Goal: Information Seeking & Learning: Find specific fact

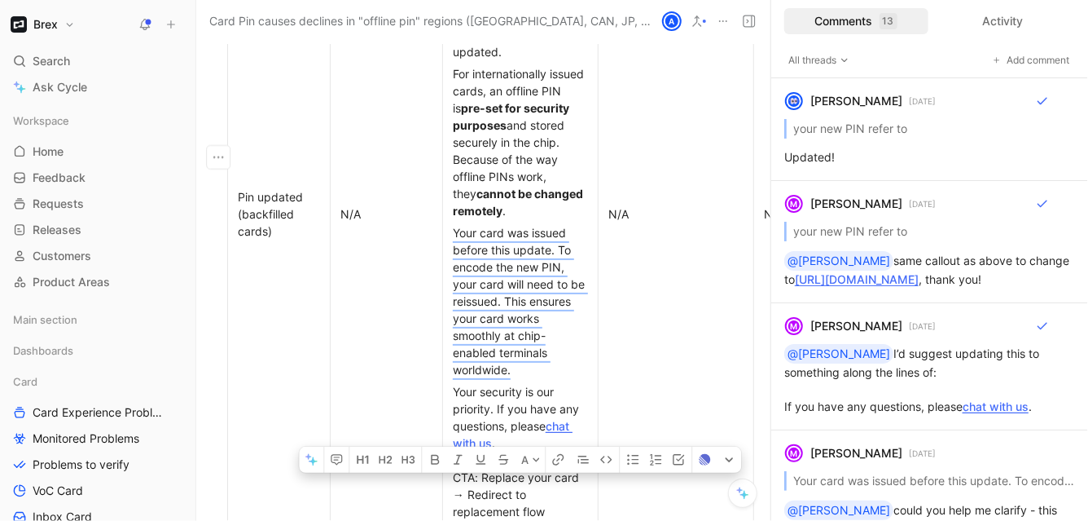
scroll to position [7024, 0]
drag, startPoint x: 453, startPoint y: 169, endPoint x: 536, endPoint y: 486, distance: 327.6
click at [544, 400] on div "Your security is our priority. If you have any questions, please chat with us .…" at bounding box center [520, 450] width 135 height 137
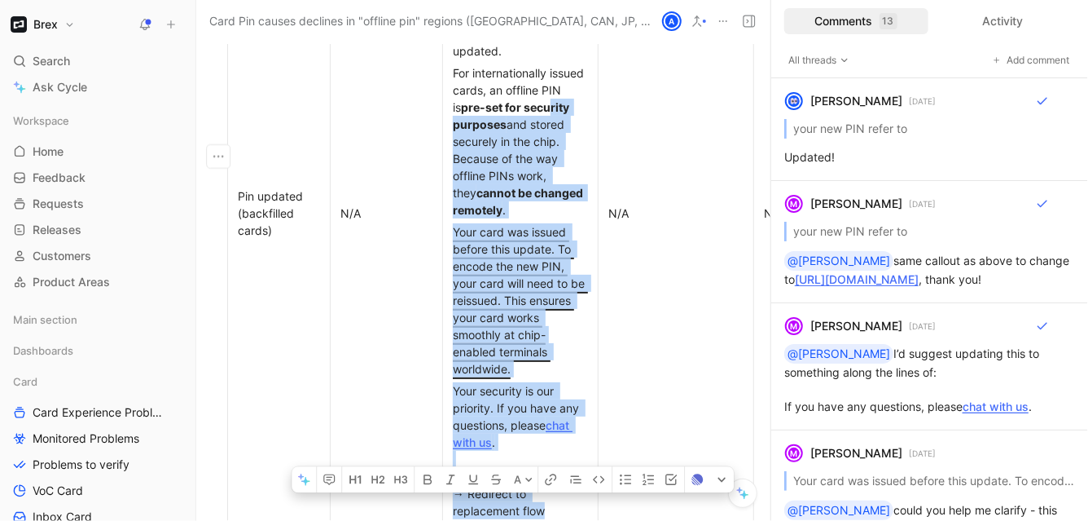
drag, startPoint x: 547, startPoint y: 451, endPoint x: 481, endPoint y: 59, distance: 396.6
click at [481, 59] on td "Subject: Your card PIN has been updated Body: The PIN for your card ending in […" at bounding box center [521, 212] width 156 height 623
click at [557, 454] on div "Your security is our priority. If you have any questions, please chat with us .…" at bounding box center [520, 450] width 135 height 137
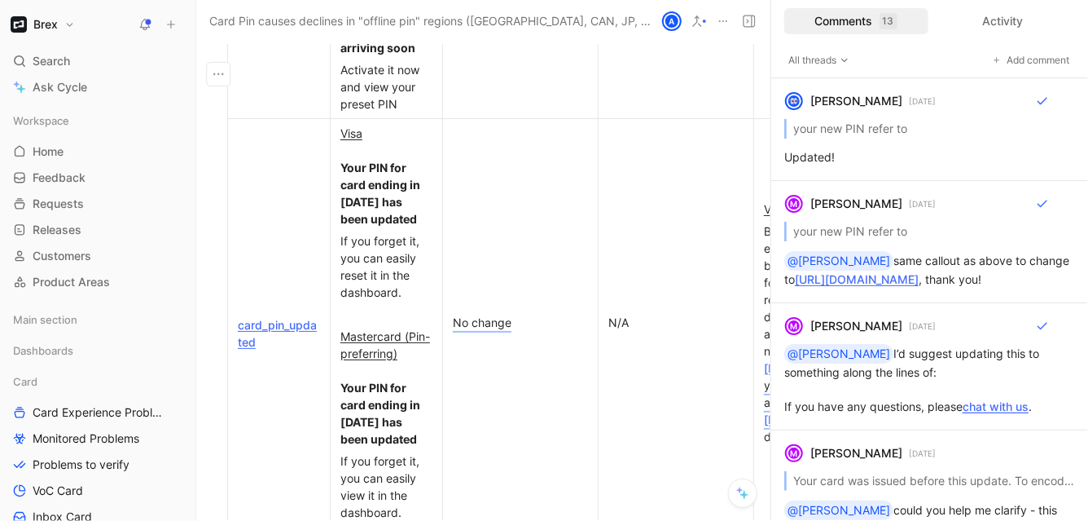
scroll to position [6804, 0]
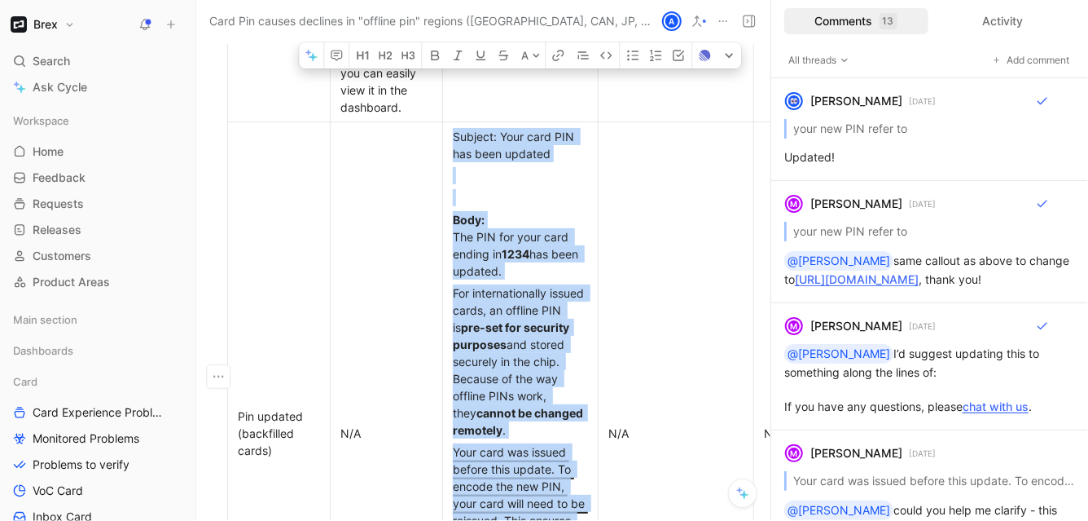
drag, startPoint x: 557, startPoint y: 454, endPoint x: 451, endPoint y: 152, distance: 319.8
click at [451, 152] on td "Subject: Your card PIN has been updated Body: The PIN for your card ending in […" at bounding box center [521, 432] width 156 height 623
click at [474, 209] on p "Body: The PIN for your card ending in [DATE] has been updated." at bounding box center [520, 245] width 148 height 73
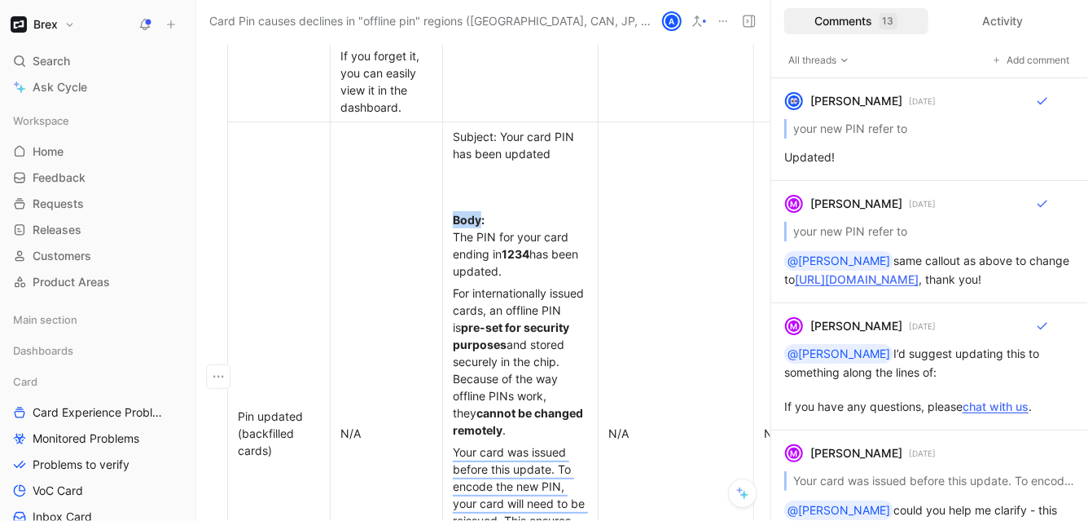
click at [474, 209] on p "Body: The PIN for your card ending in [DATE] has been updated." at bounding box center [520, 245] width 148 height 73
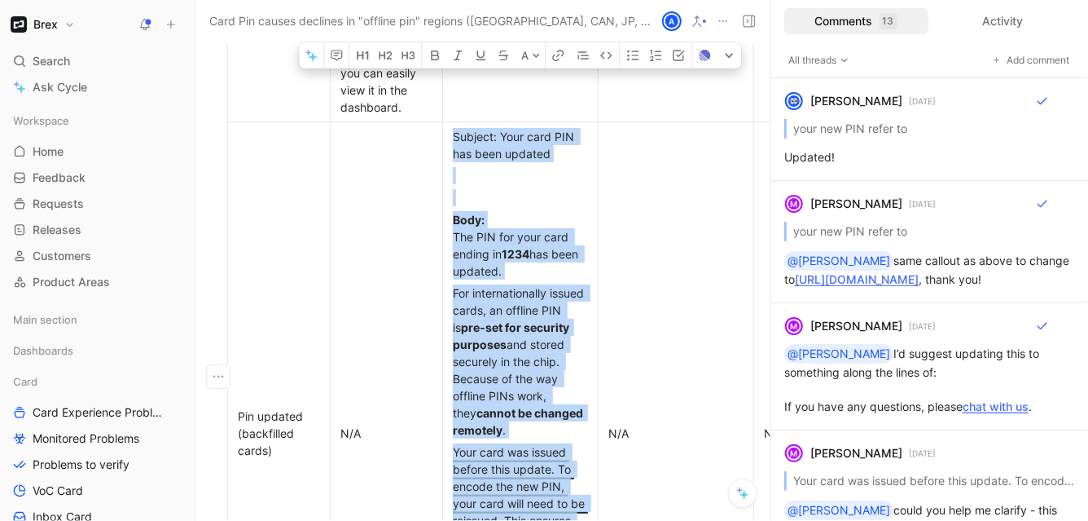
click at [474, 209] on p "Body: The PIN for your card ending in [DATE] has been updated." at bounding box center [520, 245] width 148 height 73
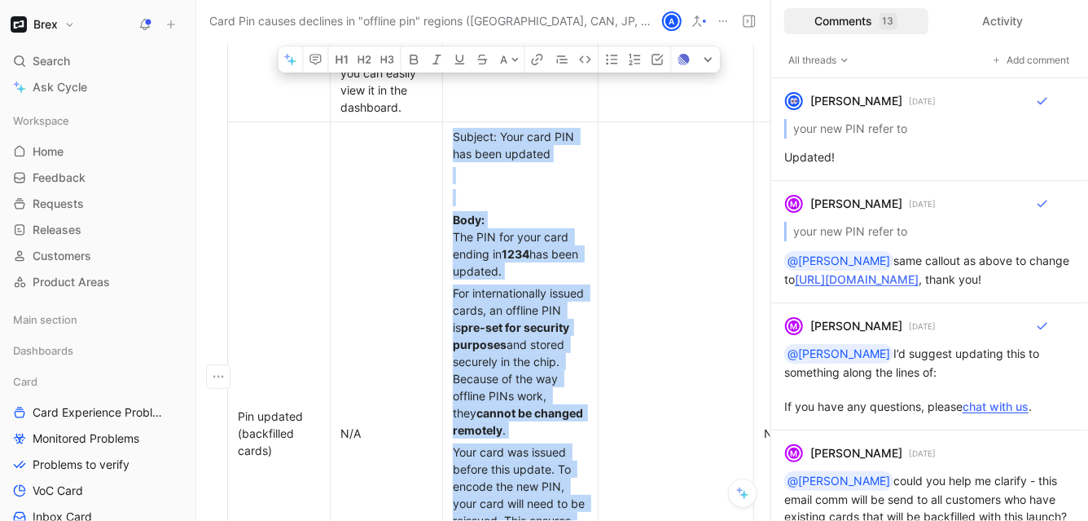
copy td "Subject: Your card PIN has been updated Body: The PIN for your card ending in […"
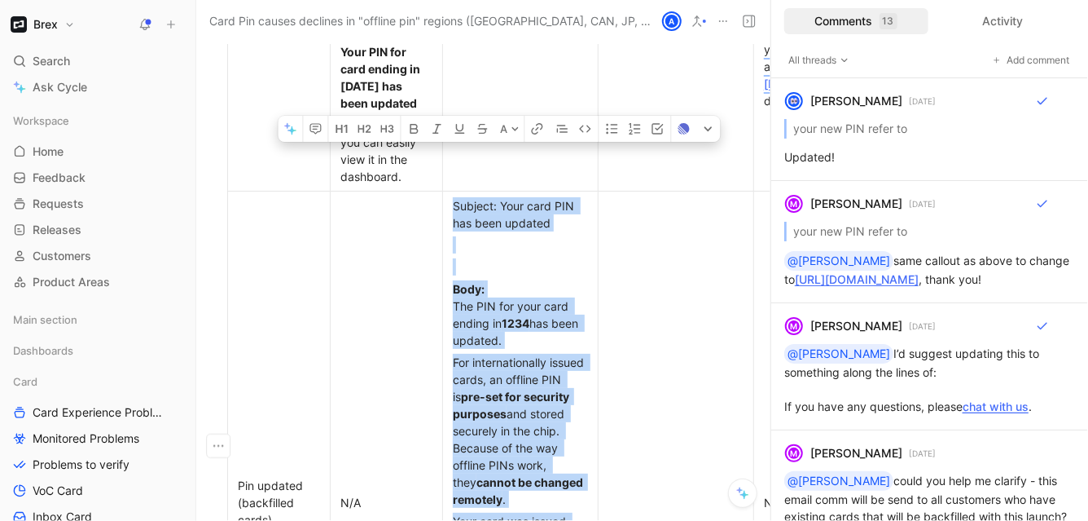
scroll to position [6723, 0]
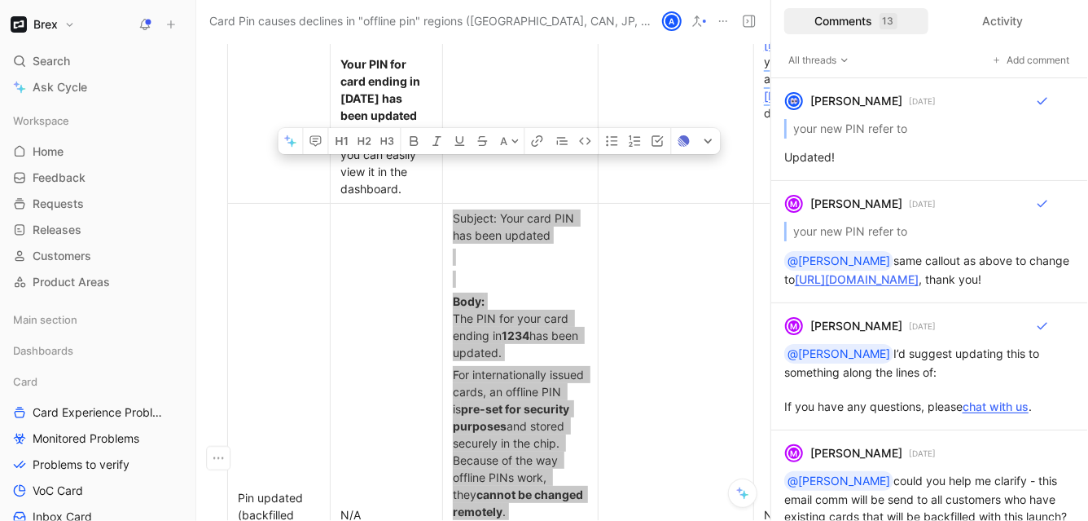
drag, startPoint x: 453, startPoint y: 73, endPoint x: 486, endPoint y: 9, distance: 72.1
